Goal: Task Accomplishment & Management: Use online tool/utility

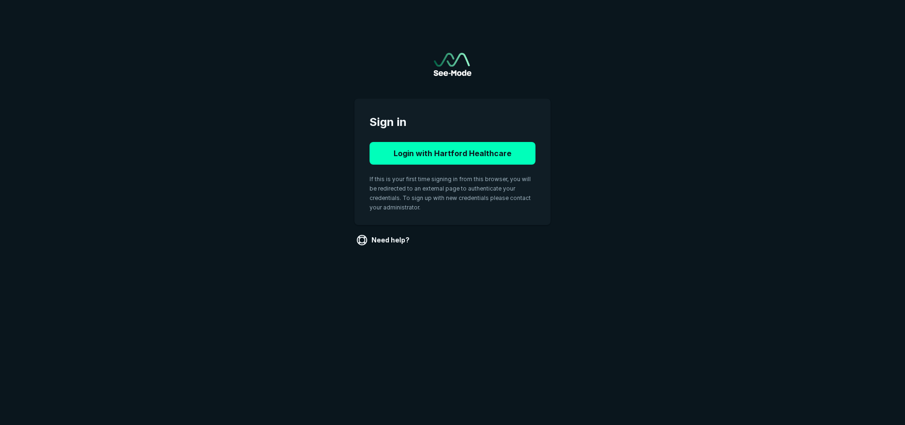
click at [425, 167] on div "Login with Hartford Healthcare If this is your first time signing in from this …" at bounding box center [453, 176] width 166 height 68
click at [425, 161] on button "Login with Hartford Healthcare" at bounding box center [453, 153] width 166 height 23
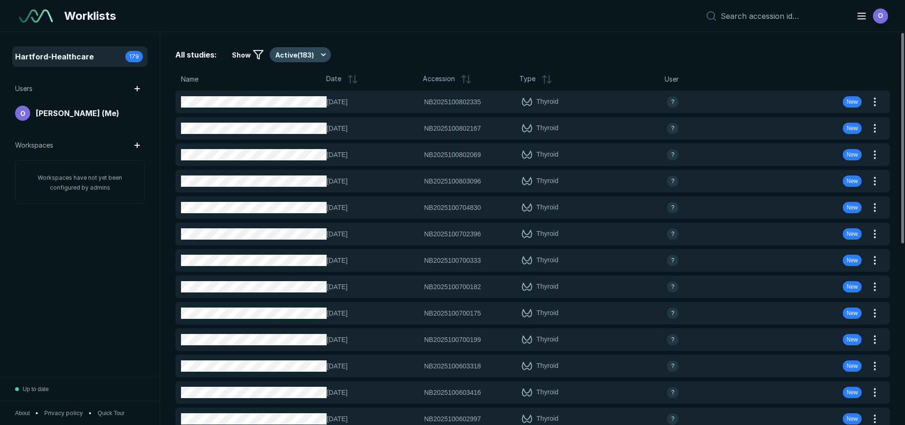
click at [304, 53] on button "Active ( 183 )" at bounding box center [300, 54] width 61 height 15
click at [305, 98] on span "Completed ( 25 )" at bounding box center [304, 101] width 48 height 10
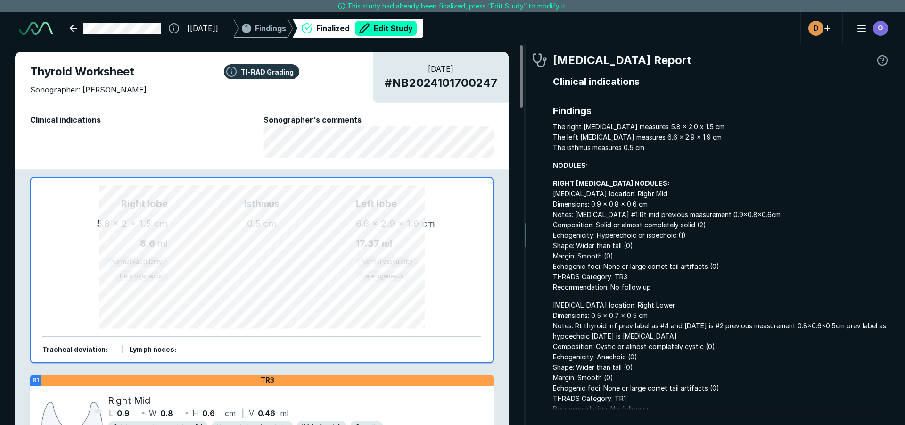
scroll to position [2904, 5286]
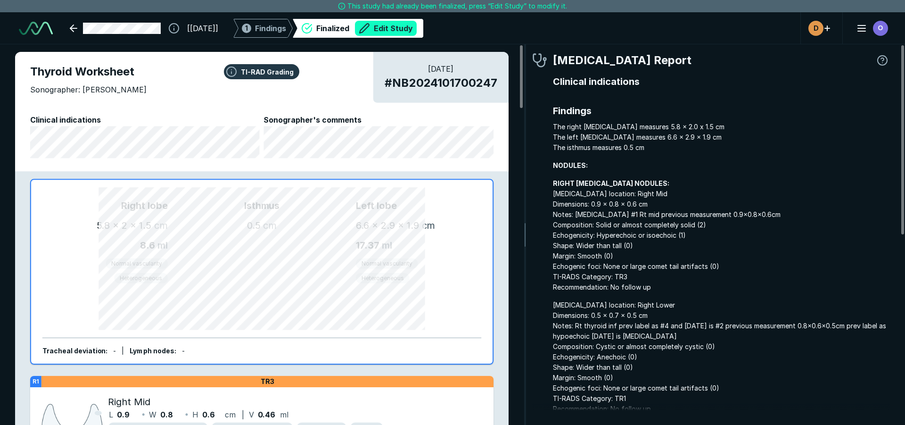
click at [417, 25] on button "Edit Study" at bounding box center [386, 28] width 62 height 15
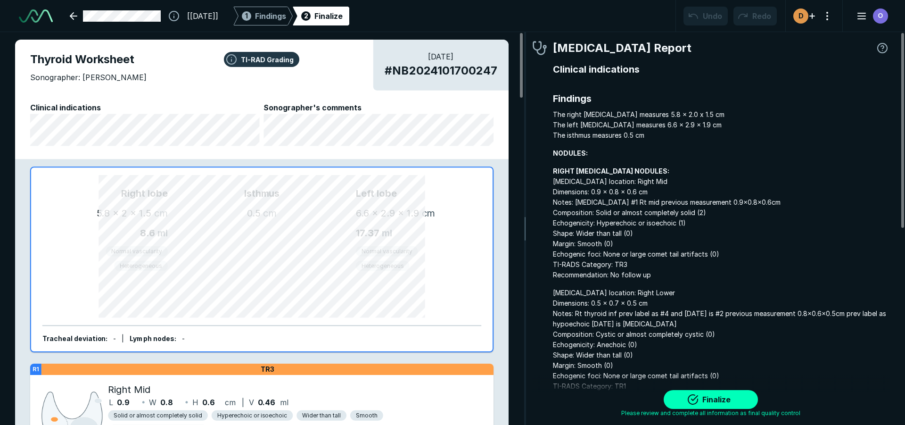
scroll to position [2959, 5286]
click at [286, 18] on span "Findings" at bounding box center [270, 15] width 31 height 11
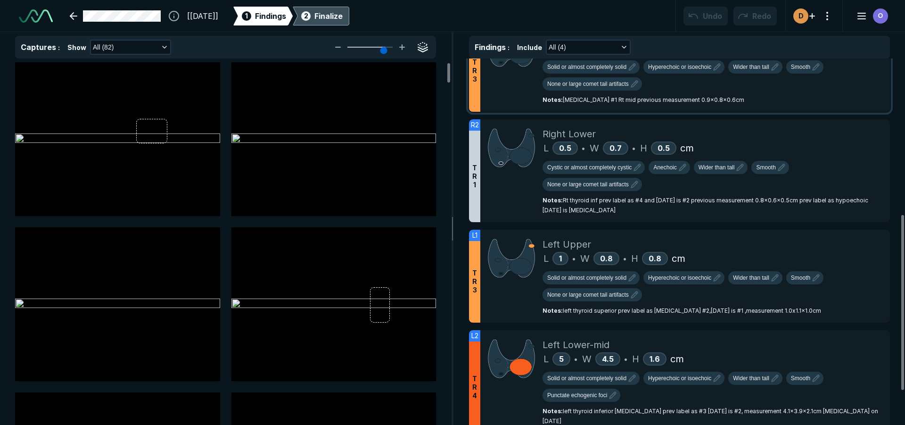
scroll to position [330, 0]
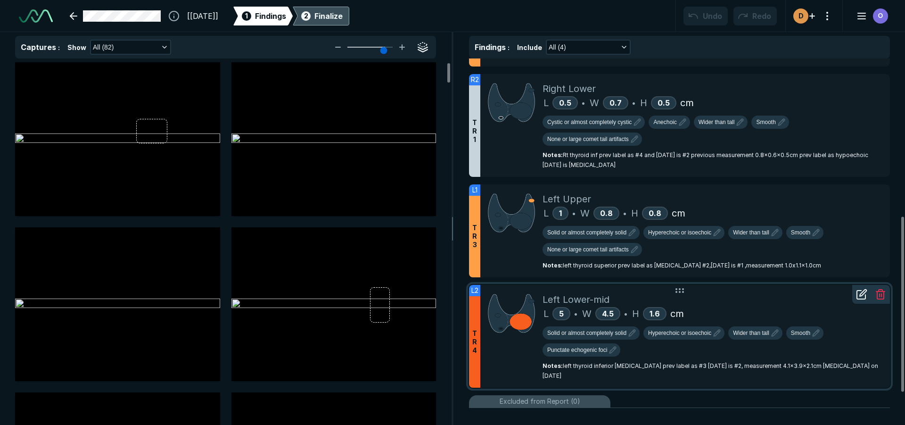
click at [776, 303] on div "Left Lower-mid" at bounding box center [713, 299] width 340 height 14
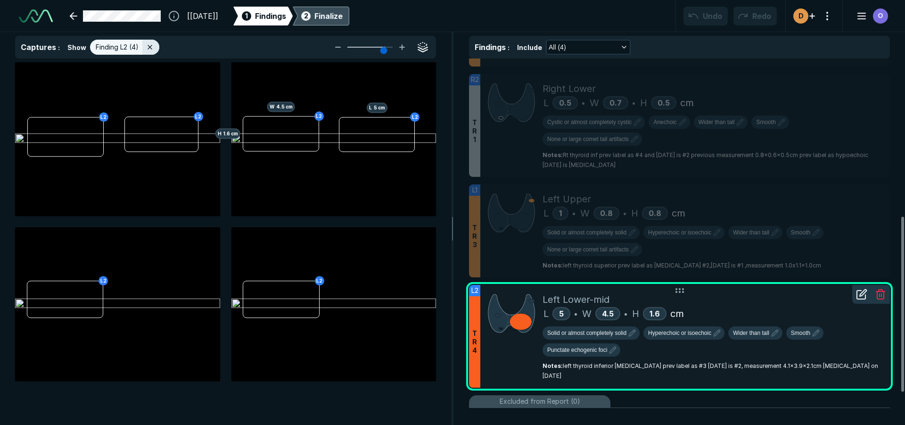
scroll to position [2741, 3092]
click at [613, 350] on icon "button" at bounding box center [612, 349] width 11 height 11
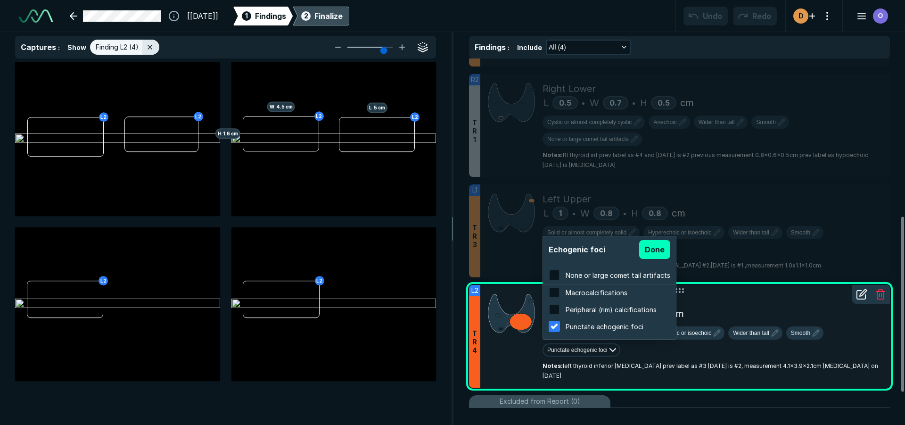
scroll to position [1516, 1798]
click at [589, 280] on div "None or large comet tail artifacts" at bounding box center [618, 275] width 105 height 10
checkbox input "true"
checkbox input "false"
click at [655, 248] on button "Done" at bounding box center [654, 249] width 31 height 19
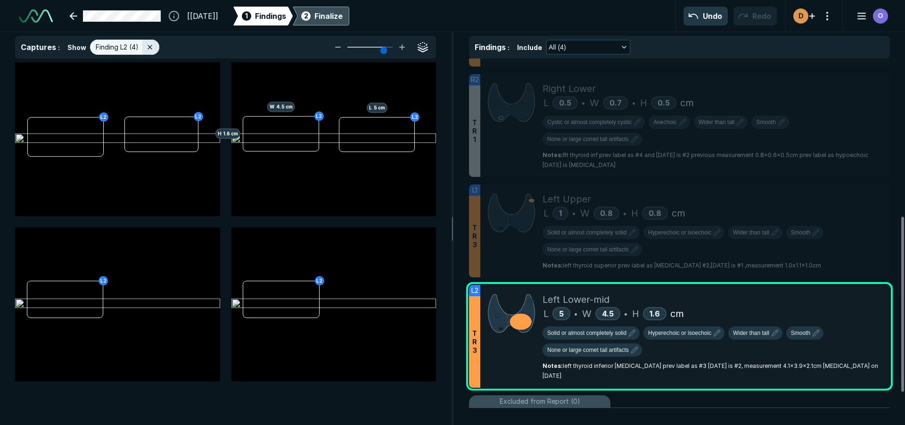
click at [343, 17] on div "Finalize" at bounding box center [329, 15] width 28 height 11
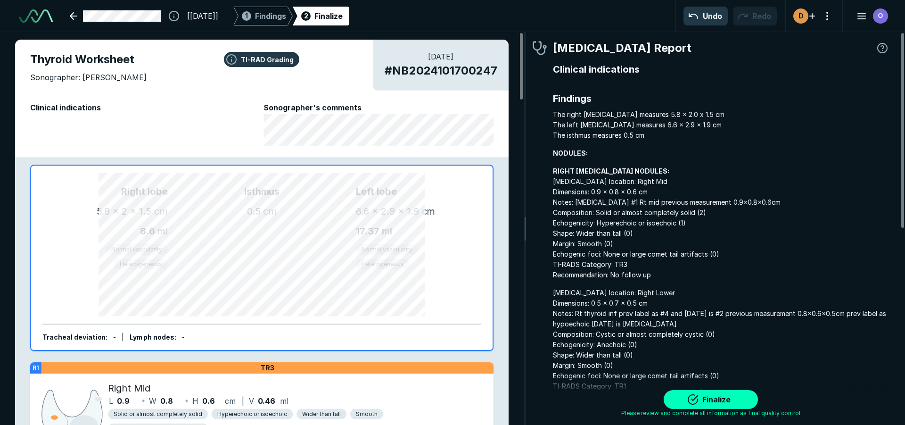
scroll to position [2925, 2807]
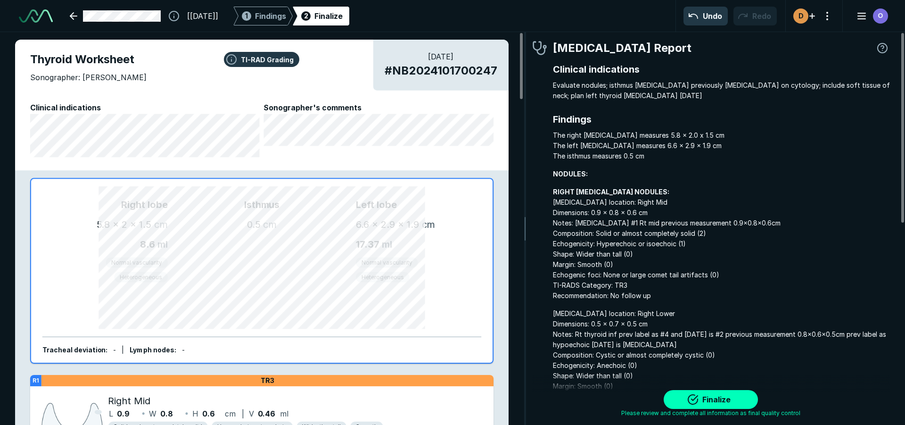
click at [0, 253] on div "TI-RAD Grading Thyroid Worksheet Sonographer: [PERSON_NAME] [DATE] # NB20241017…" at bounding box center [262, 228] width 524 height 393
click at [720, 396] on button "Finalize" at bounding box center [711, 399] width 94 height 19
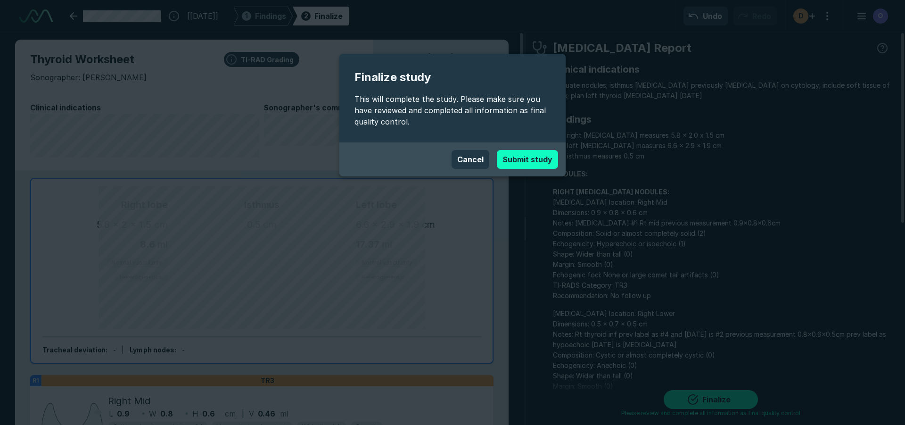
click at [535, 166] on button "Submit study" at bounding box center [527, 159] width 61 height 19
type textarea "x"
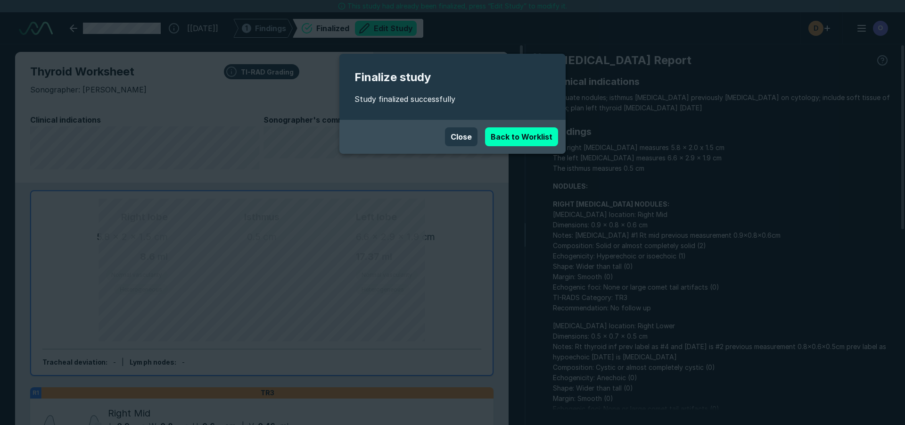
scroll to position [2904, 5286]
click at [516, 140] on link "Back to Worklist" at bounding box center [521, 136] width 73 height 19
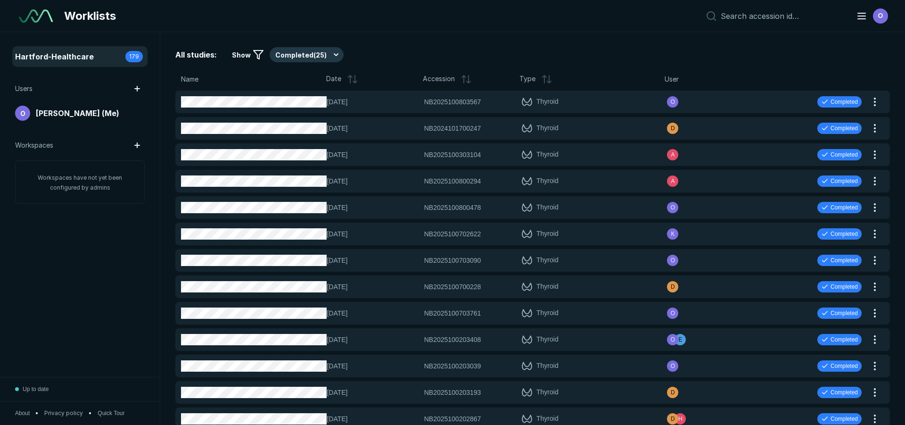
scroll to position [2808, 4414]
